Goal: Information Seeking & Learning: Learn about a topic

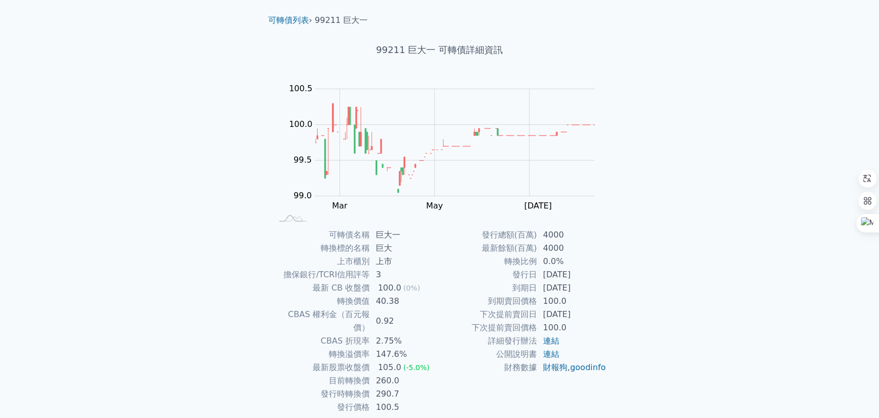
scroll to position [54, 0]
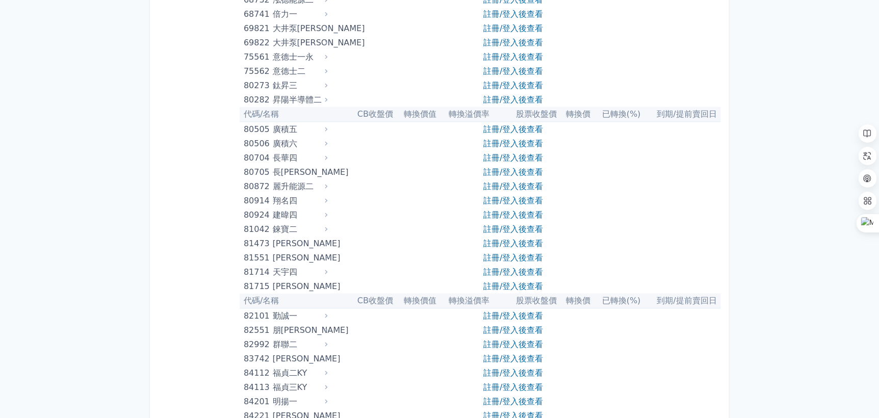
scroll to position [5898, 0]
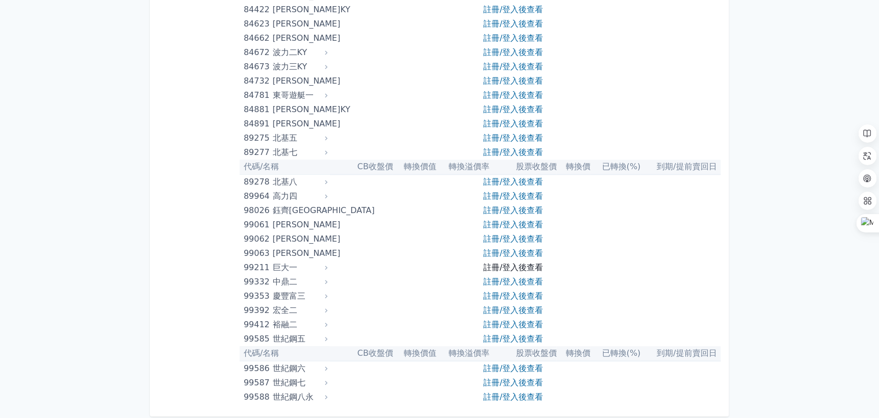
click at [499, 264] on link "註冊/登入後查看" at bounding box center [513, 268] width 60 height 10
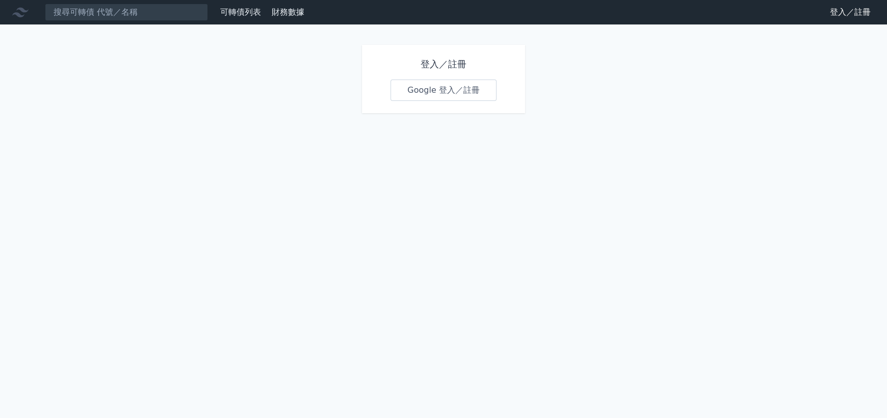
click at [457, 96] on link "Google 登入／註冊" at bounding box center [443, 90] width 106 height 21
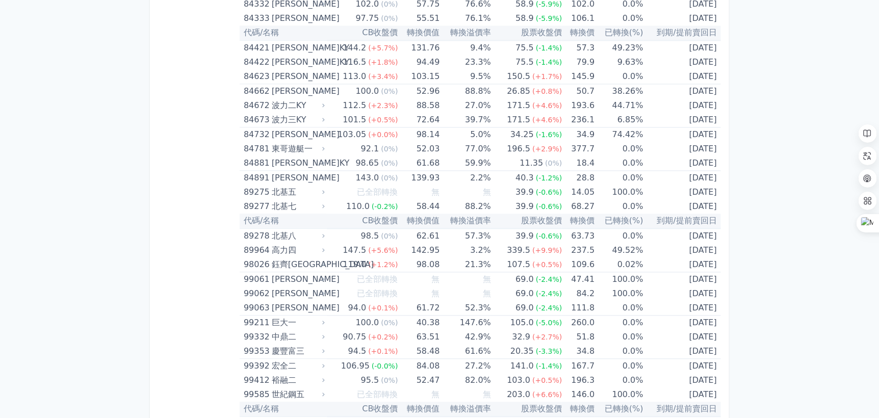
scroll to position [5906, 0]
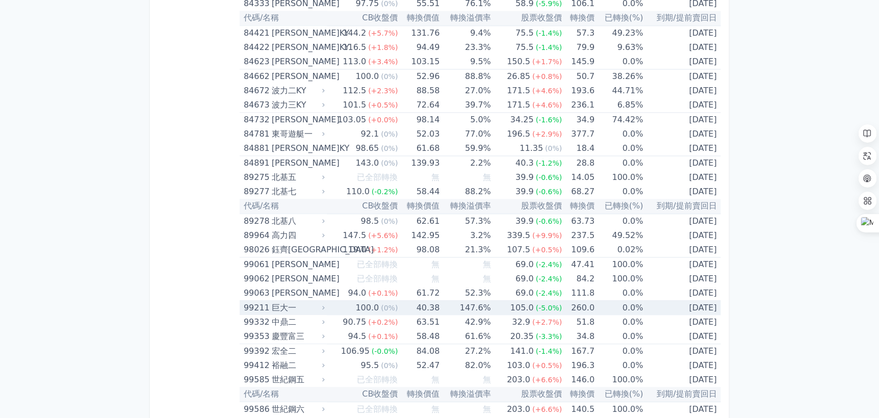
drag, startPoint x: 238, startPoint y: 300, endPoint x: 599, endPoint y: 285, distance: 361.7
